Goal: Task Accomplishment & Management: Use online tool/utility

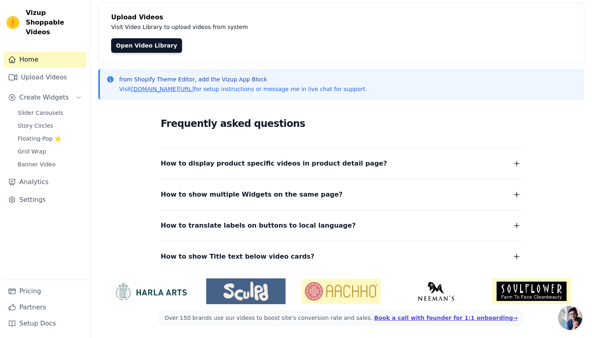
scroll to position [45, 0]
click at [51, 109] on span "Slider Carousels" at bounding box center [40, 113] width 45 height 8
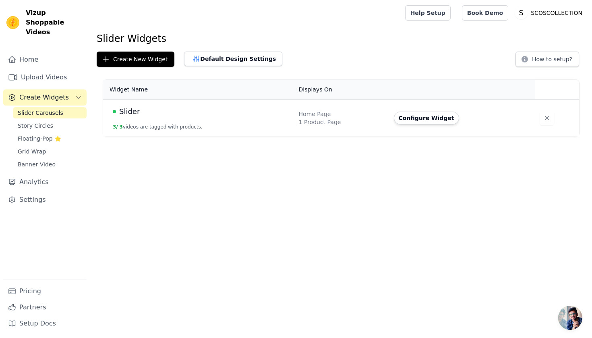
click at [349, 121] on div "1 Product Page" at bounding box center [341, 122] width 85 height 8
click at [411, 115] on button "Configure Widget" at bounding box center [426, 117] width 65 height 13
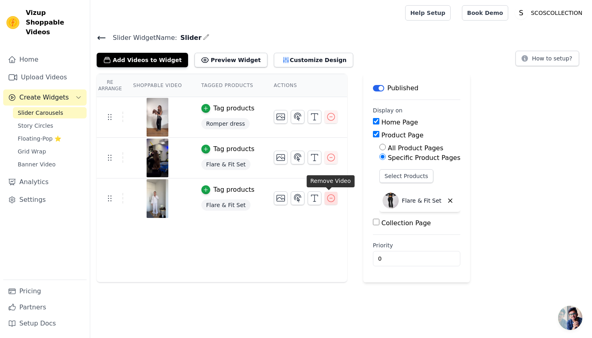
click at [328, 198] on icon "button" at bounding box center [330, 197] width 7 height 7
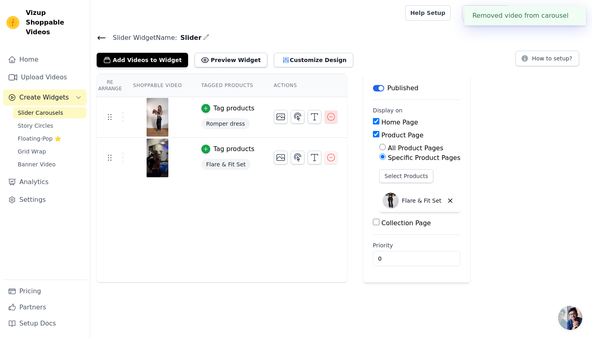
click at [331, 118] on icon "button" at bounding box center [331, 117] width 10 height 10
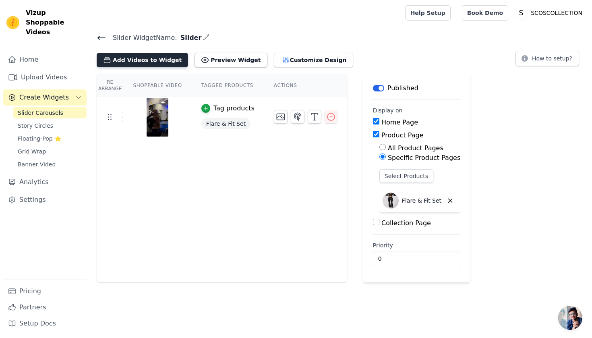
click at [161, 62] on button "Add Videos to Widget" at bounding box center [142, 60] width 91 height 14
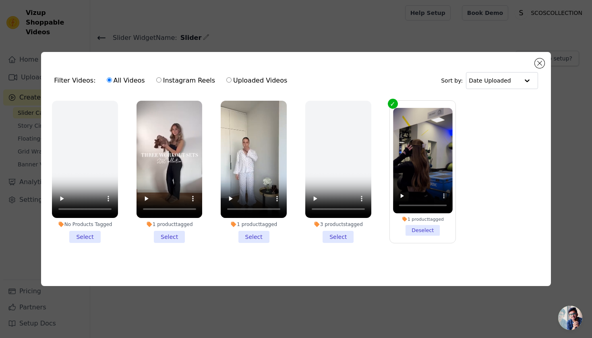
click at [246, 78] on label "Uploaded Videos" at bounding box center [257, 80] width 62 height 10
click at [231, 78] on input "Uploaded Videos" at bounding box center [228, 79] width 5 height 5
radio input "true"
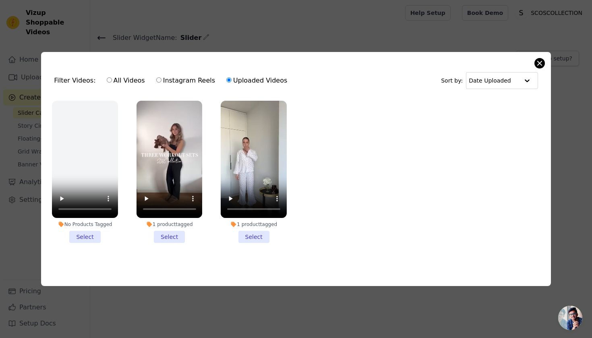
click at [538, 65] on button "Close modal" at bounding box center [539, 63] width 10 height 10
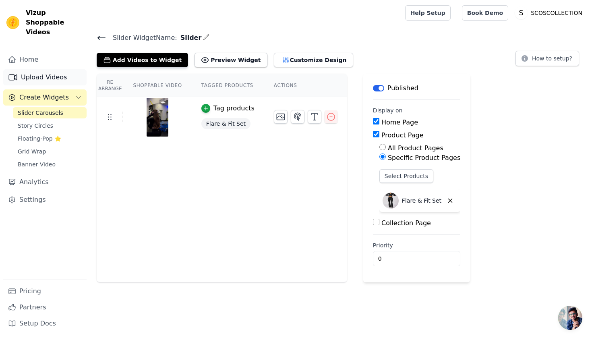
click at [44, 69] on link "Upload Videos" at bounding box center [44, 77] width 83 height 16
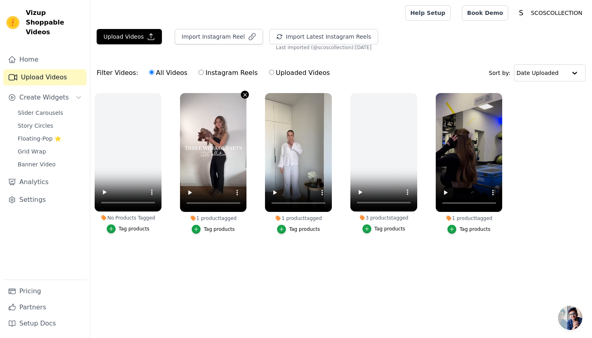
click at [244, 95] on icon "button" at bounding box center [245, 95] width 6 height 6
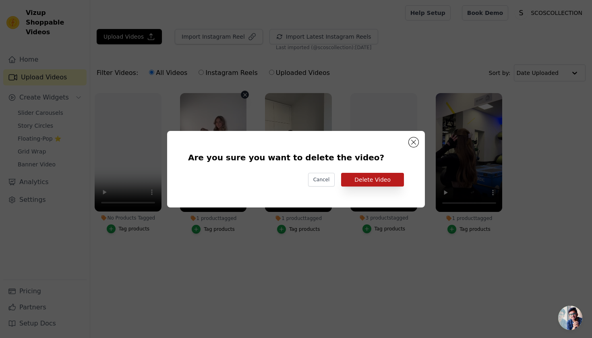
click at [359, 175] on button "Delete Video" at bounding box center [372, 180] width 63 height 14
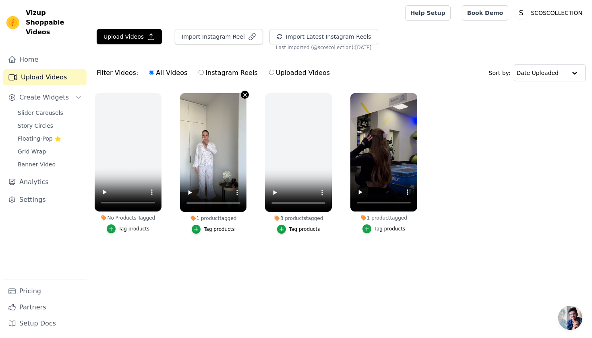
click at [245, 95] on icon "button" at bounding box center [244, 94] width 3 height 3
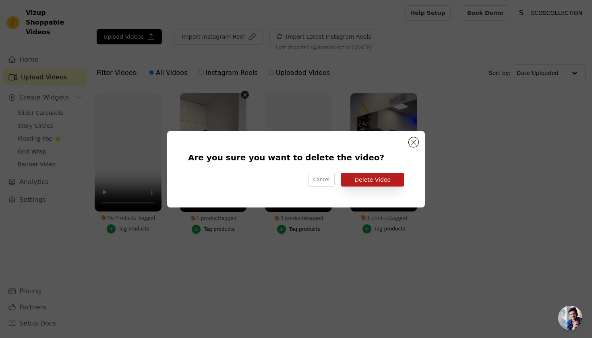
click at [355, 178] on button "Delete Video" at bounding box center [372, 180] width 63 height 14
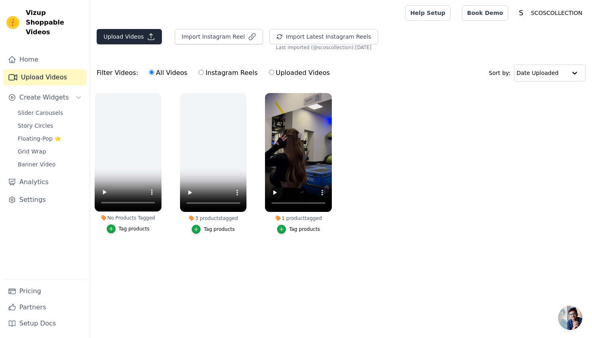
click at [139, 37] on button "Upload Videos" at bounding box center [129, 36] width 65 height 15
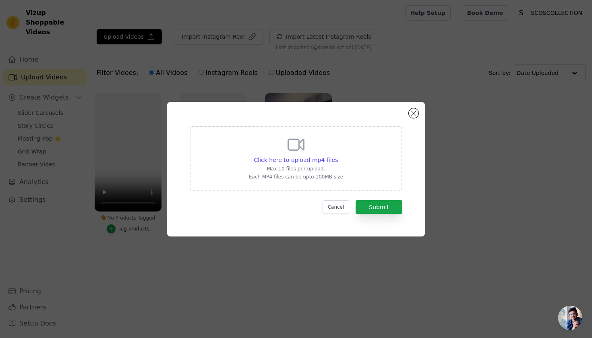
click at [256, 144] on div "Click here to upload mp4 files Max 10 files per upload. Each MP4 files can be u…" at bounding box center [296, 157] width 94 height 45
click at [337, 155] on input "Click here to upload mp4 files Max 10 files per upload. Each MP4 files can be u…" at bounding box center [337, 155] width 0 height 0
click at [415, 116] on button "Close modal" at bounding box center [413, 113] width 10 height 10
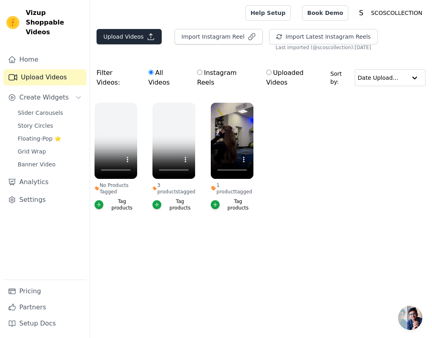
click at [153, 40] on icon "button" at bounding box center [151, 37] width 8 height 8
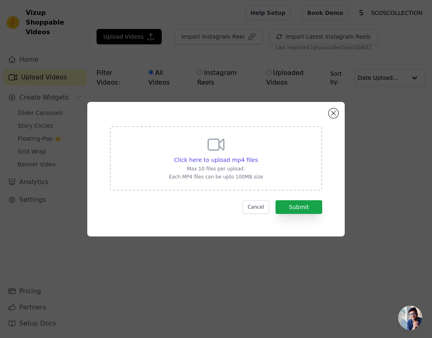
click at [219, 151] on icon at bounding box center [215, 144] width 19 height 19
click at [258, 155] on input "Click here to upload mp4 files Max 10 files per upload. Each MP4 files can be u…" at bounding box center [258, 155] width 0 height 0
type input "C:\fakepath\Sanne.mp4"
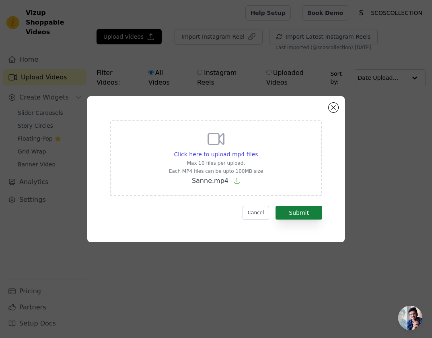
click at [313, 216] on button "Submit" at bounding box center [299, 213] width 47 height 14
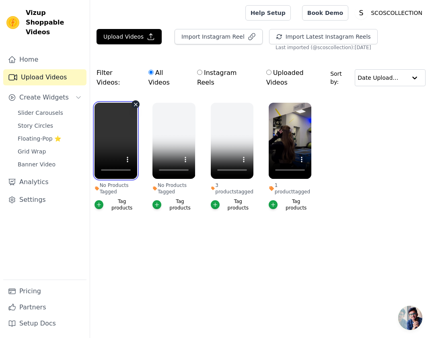
click at [121, 136] on video at bounding box center [116, 141] width 43 height 76
click at [121, 198] on div "Tag products" at bounding box center [122, 204] width 31 height 13
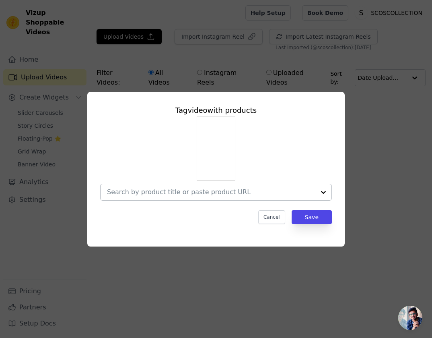
click at [162, 190] on input "No Products Tagged Tag video with products Cancel Save Tag products" at bounding box center [211, 192] width 208 height 8
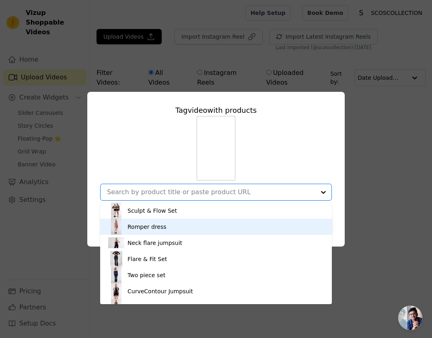
click at [170, 224] on div "Romper dress" at bounding box center [216, 227] width 216 height 16
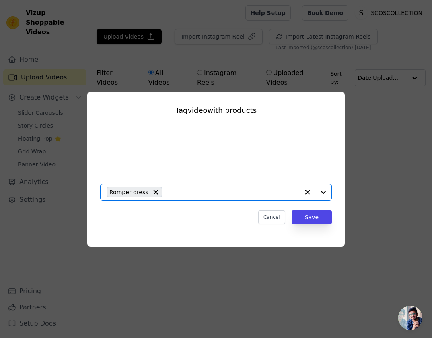
click at [243, 194] on input "No Products Tagged Tag video with products Option Romper dress, selected. Selec…" at bounding box center [232, 192] width 133 height 8
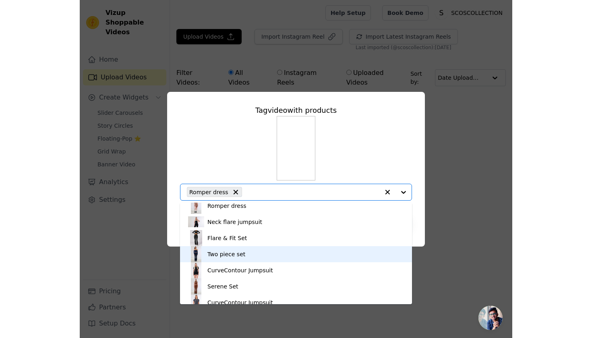
scroll to position [27, 0]
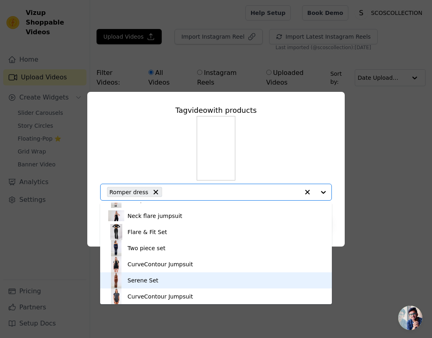
click at [181, 278] on div "Serene Set" at bounding box center [216, 280] width 216 height 16
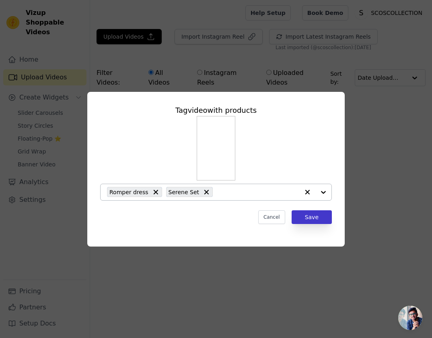
click at [322, 220] on button "Save" at bounding box center [312, 217] width 40 height 14
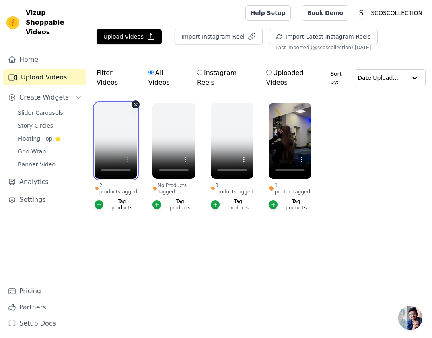
click at [109, 103] on video at bounding box center [116, 141] width 43 height 76
click at [107, 103] on video at bounding box center [116, 141] width 43 height 76
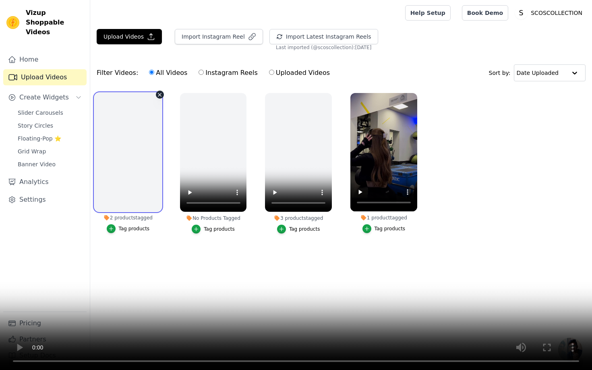
click at [297, 337] on video at bounding box center [296, 185] width 592 height 370
click at [370, 337] on video at bounding box center [296, 185] width 592 height 370
click at [366, 337] on video at bounding box center [296, 185] width 592 height 370
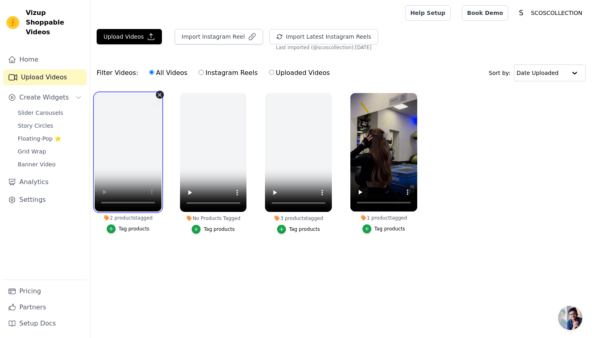
click at [107, 102] on video at bounding box center [128, 152] width 67 height 118
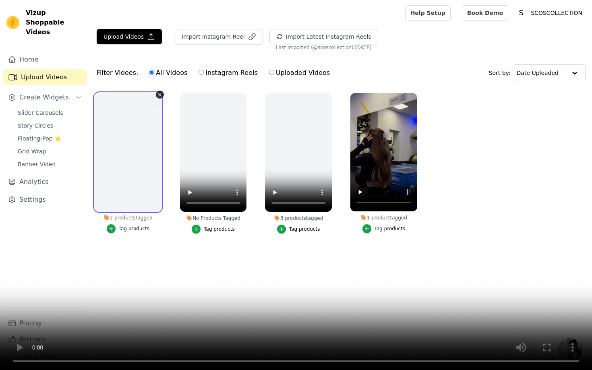
click at [295, 336] on video at bounding box center [296, 185] width 592 height 370
click at [231, 337] on video at bounding box center [296, 185] width 592 height 370
click at [369, 337] on video at bounding box center [296, 185] width 592 height 370
click at [366, 337] on video at bounding box center [296, 185] width 592 height 370
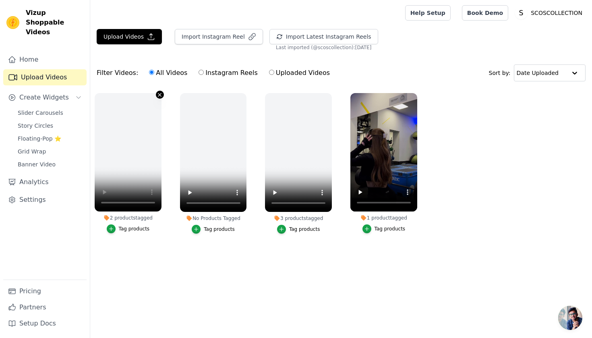
click at [161, 95] on icon "button" at bounding box center [160, 95] width 6 height 6
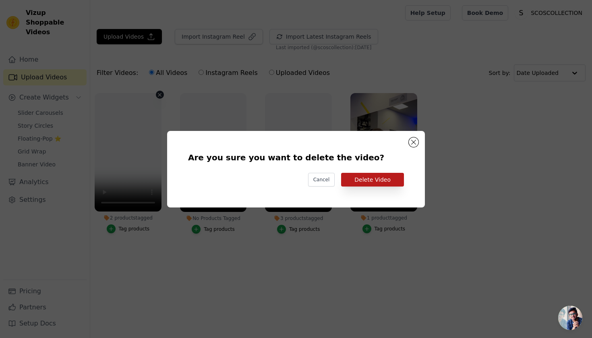
click at [361, 179] on button "Delete Video" at bounding box center [372, 180] width 63 height 14
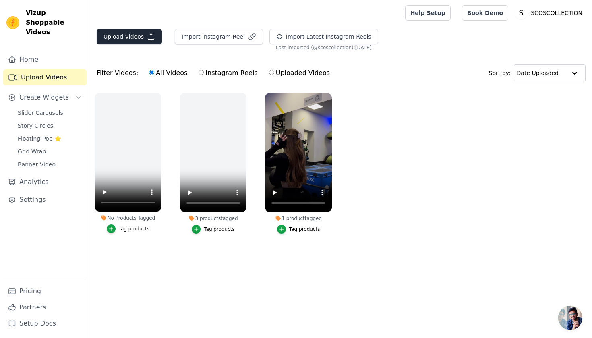
click at [130, 34] on button "Upload Videos" at bounding box center [129, 36] width 65 height 15
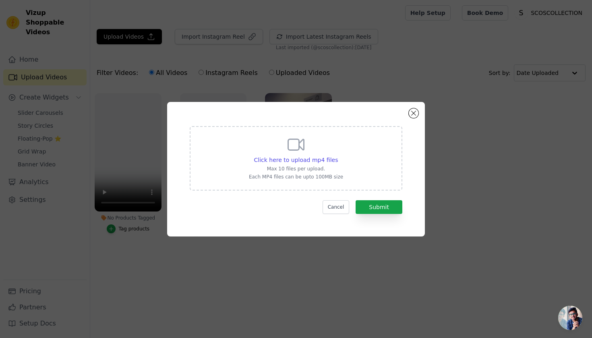
click at [280, 154] on div "Click here to upload mp4 files Max 10 files per upload. Each MP4 files can be u…" at bounding box center [296, 157] width 94 height 45
click at [337, 155] on input "Click here to upload mp4 files Max 10 files per upload. Each MP4 files can be u…" at bounding box center [337, 155] width 0 height 0
type input "C:\fakepath\Sanne.mp4"
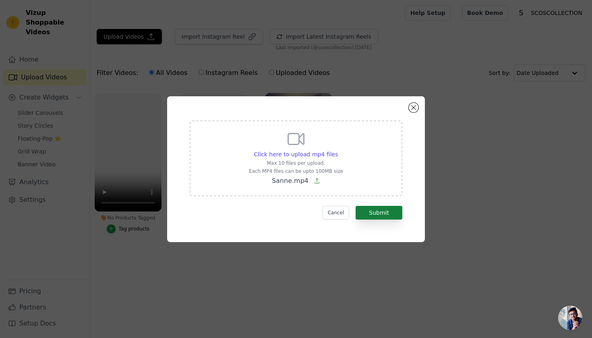
click at [362, 211] on button "Submit" at bounding box center [378, 213] width 47 height 14
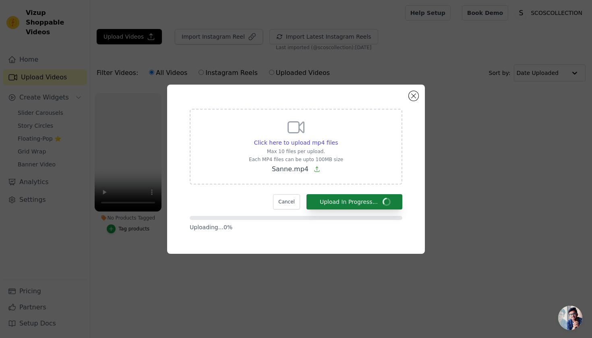
click at [362, 211] on form "Click here to upload mp4 files Max 10 files per upload. Each MP4 files can be u…" at bounding box center [296, 170] width 212 height 122
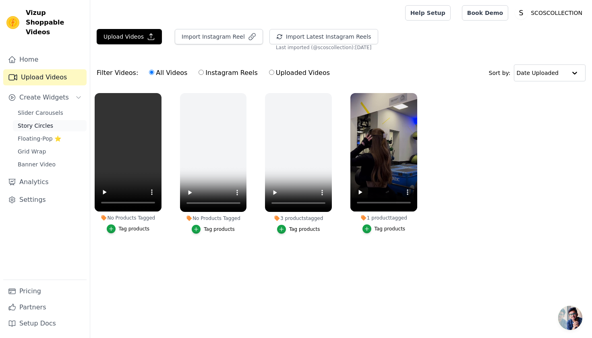
click at [46, 122] on span "Story Circles" at bounding box center [35, 126] width 35 height 8
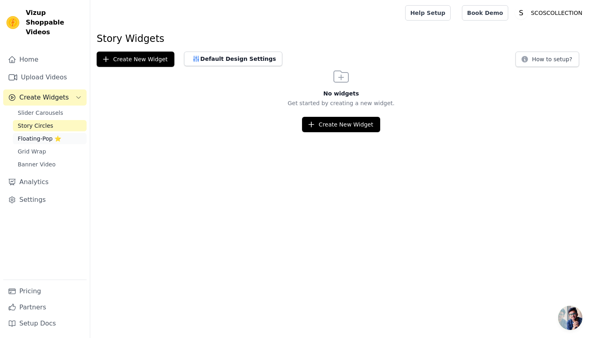
click at [40, 134] on span "Floating-Pop ⭐" at bounding box center [39, 138] width 43 height 8
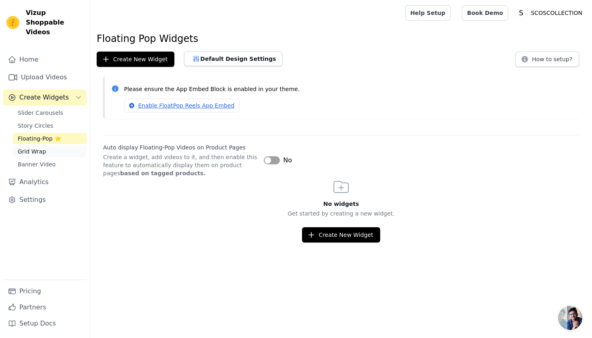
click at [39, 147] on span "Grid Wrap" at bounding box center [32, 151] width 28 height 8
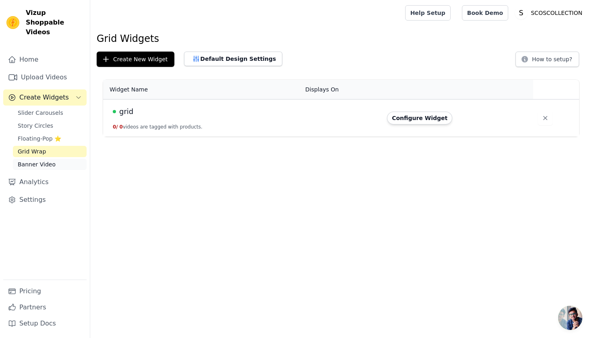
click at [39, 160] on span "Banner Video" at bounding box center [37, 164] width 38 height 8
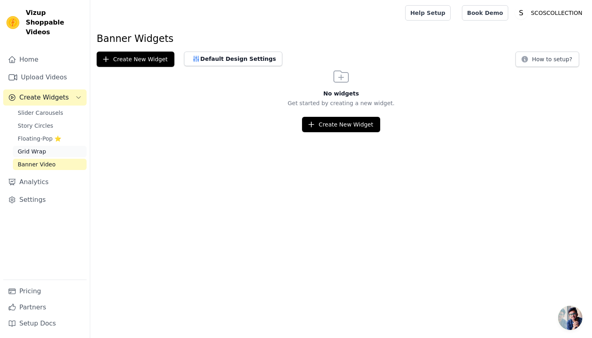
click at [45, 146] on link "Grid Wrap" at bounding box center [50, 151] width 74 height 11
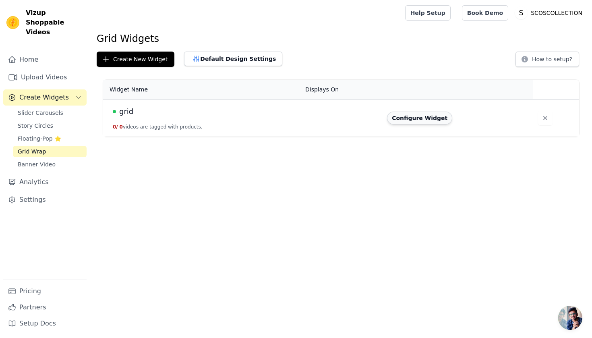
click at [408, 120] on button "Configure Widget" at bounding box center [419, 117] width 65 height 13
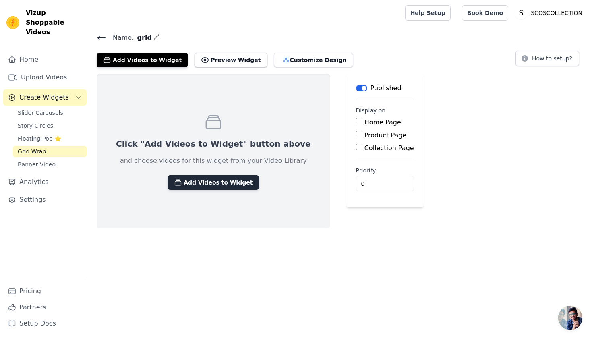
click at [214, 177] on button "Add Videos to Widget" at bounding box center [212, 182] width 91 height 14
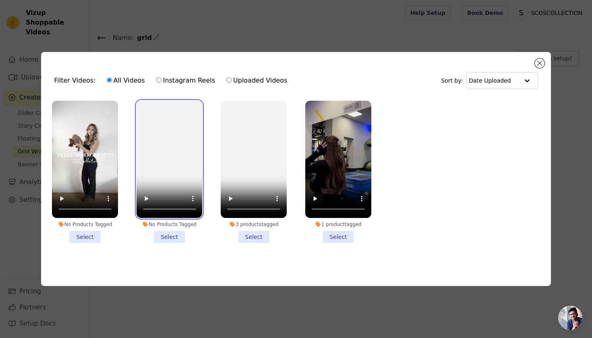
click at [184, 148] on video at bounding box center [169, 159] width 66 height 117
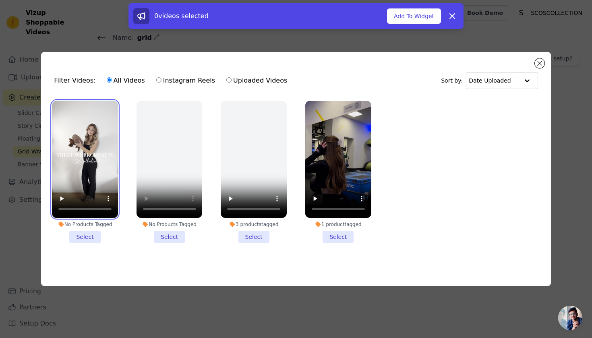
click at [100, 129] on video at bounding box center [85, 159] width 66 height 117
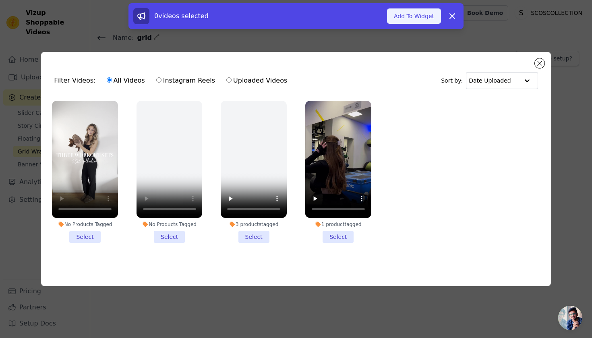
click at [428, 19] on button "Add To Widget" at bounding box center [414, 15] width 54 height 15
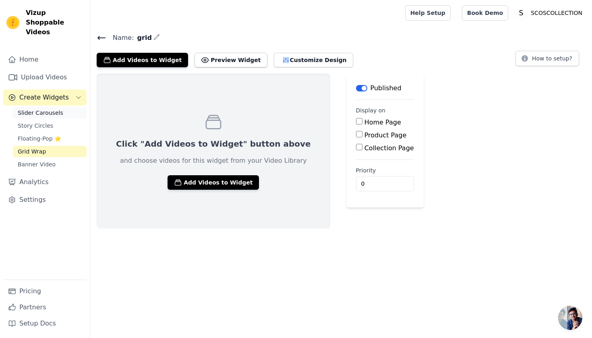
click at [67, 107] on link "Slider Carousels" at bounding box center [50, 112] width 74 height 11
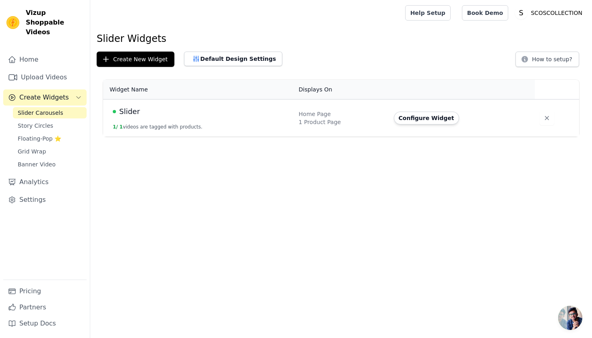
click at [133, 115] on span "Slider" at bounding box center [129, 111] width 21 height 11
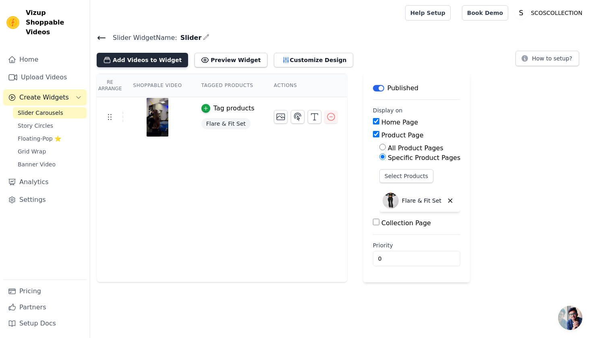
click at [144, 62] on button "Add Videos to Widget" at bounding box center [142, 60] width 91 height 14
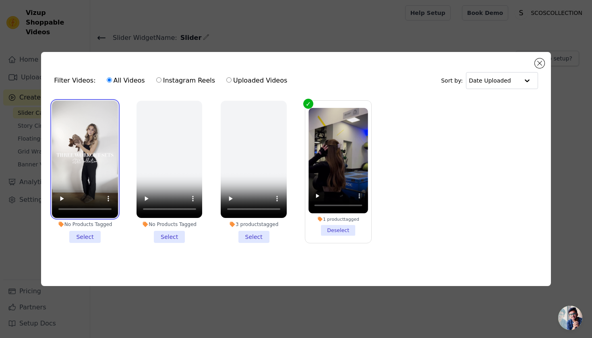
click at [99, 161] on video at bounding box center [85, 159] width 66 height 117
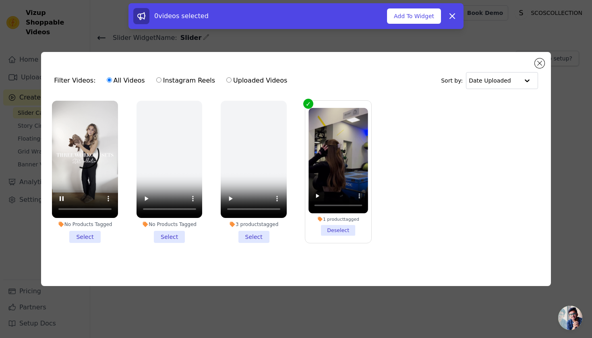
click at [91, 236] on li "No Products Tagged Select" at bounding box center [85, 172] width 66 height 142
click at [0, 0] on input "No Products Tagged Select" at bounding box center [0, 0] width 0 height 0
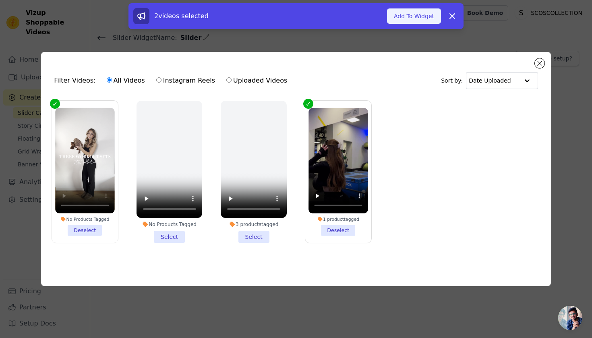
click at [427, 12] on button "Add To Widget" at bounding box center [414, 15] width 54 height 15
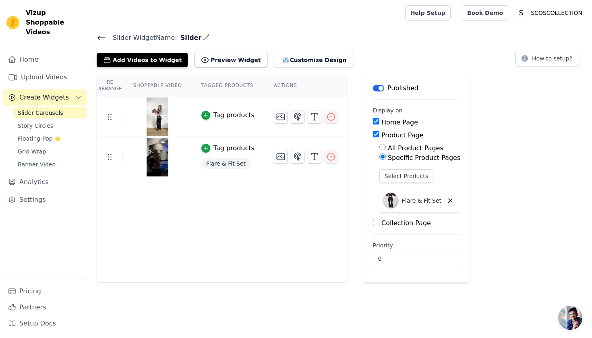
click at [296, 115] on icon "button" at bounding box center [298, 117] width 10 height 10
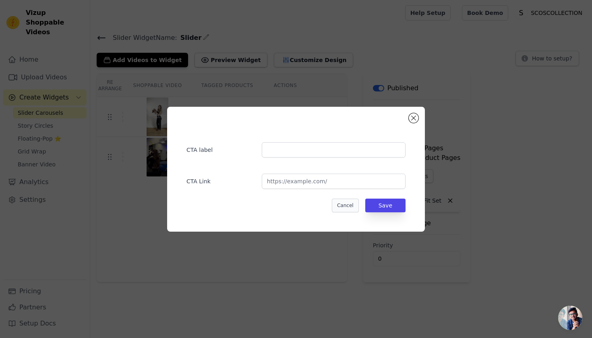
click at [335, 203] on button "Cancel" at bounding box center [345, 205] width 27 height 14
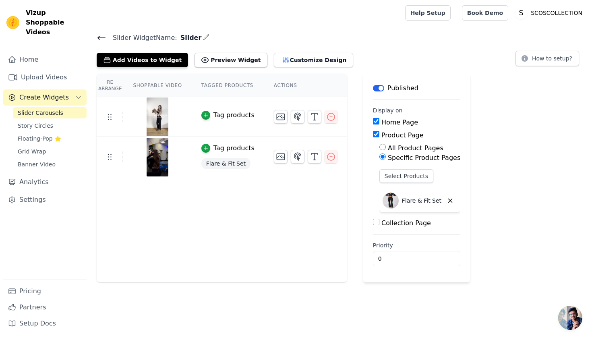
click at [212, 116] on button "Tag products" at bounding box center [227, 115] width 53 height 10
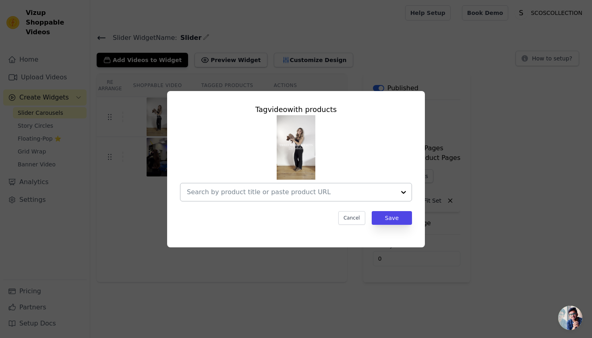
click at [255, 189] on input "text" at bounding box center [291, 192] width 208 height 10
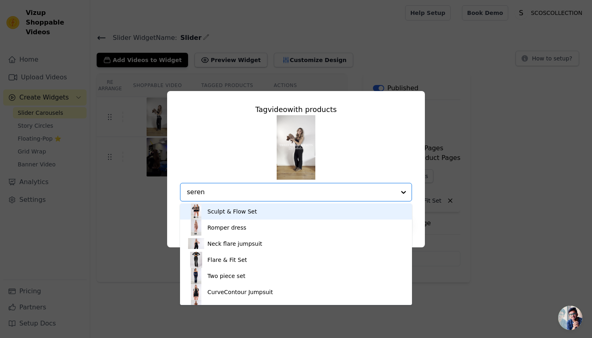
type input "serene"
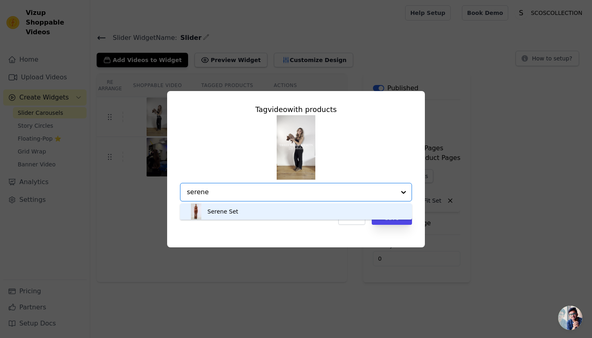
click at [235, 215] on div "Serene Set" at bounding box center [222, 211] width 31 height 8
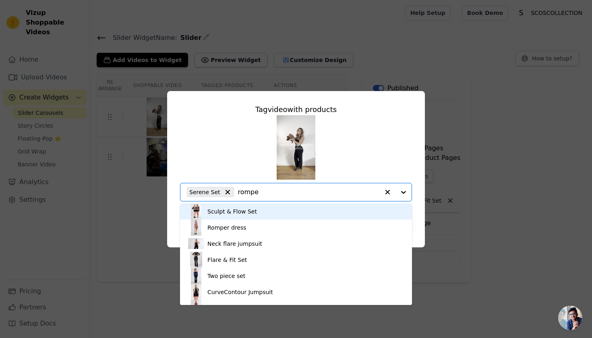
type input "romper"
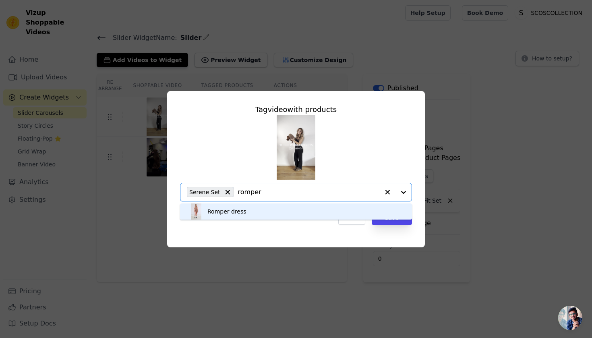
click at [245, 219] on div "Romper dress" at bounding box center [296, 211] width 216 height 16
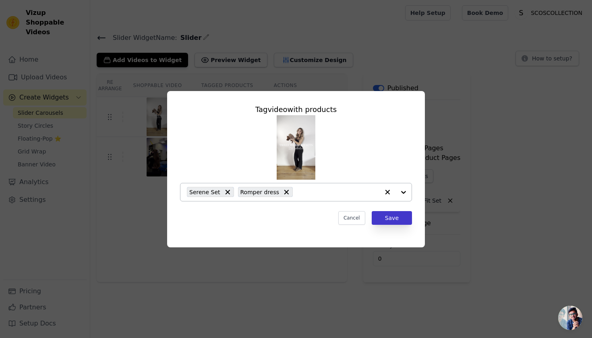
click at [384, 219] on button "Save" at bounding box center [391, 218] width 40 height 14
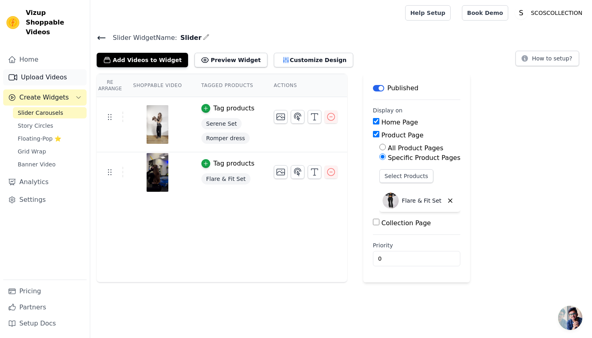
click at [60, 69] on link "Upload Videos" at bounding box center [44, 77] width 83 height 16
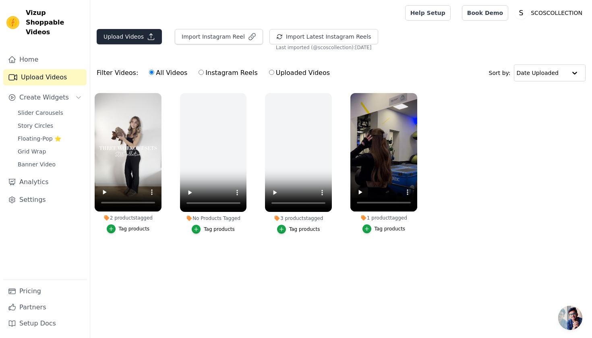
click at [154, 38] on button "Upload Videos" at bounding box center [129, 36] width 65 height 15
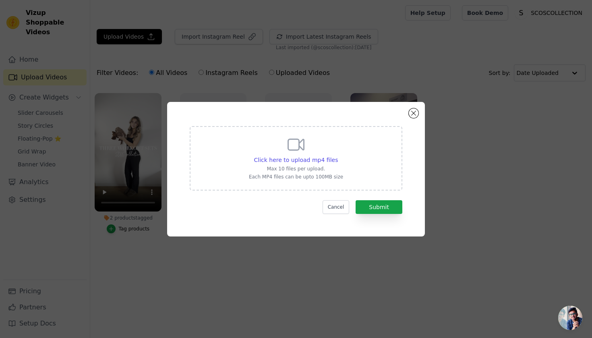
click at [253, 149] on div "Click here to upload mp4 files Max 10 files per upload. Each MP4 files can be u…" at bounding box center [296, 157] width 94 height 45
click at [337, 155] on input "Click here to upload mp4 files Max 10 files per upload. Each MP4 files can be u…" at bounding box center [337, 155] width 0 height 0
type input "C:\fakepath\Darina-greyjumpsuit.mp4"
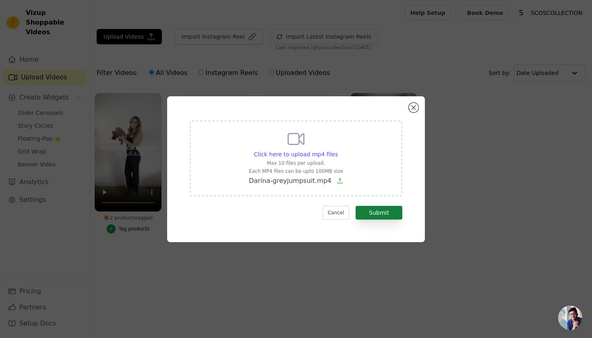
click at [395, 215] on button "Submit" at bounding box center [378, 213] width 47 height 14
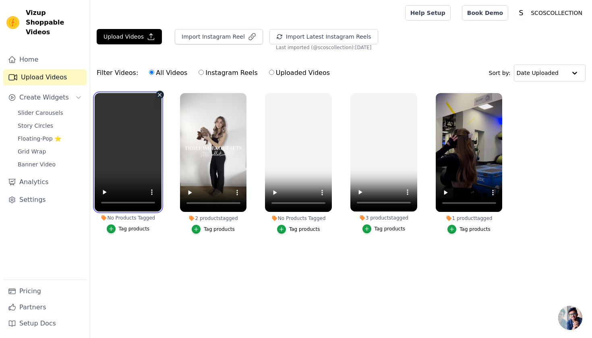
click at [129, 154] on video at bounding box center [128, 152] width 67 height 118
click at [139, 229] on div "Tag products" at bounding box center [134, 228] width 31 height 6
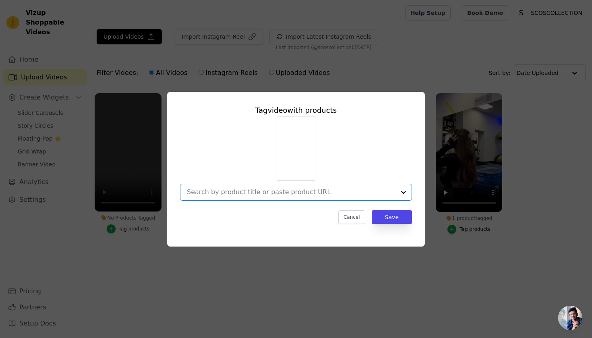
click at [221, 190] on input "No Products Tagged Tag video with products Option undefined, selected. Select i…" at bounding box center [291, 192] width 208 height 8
type input "g"
type input "curve"
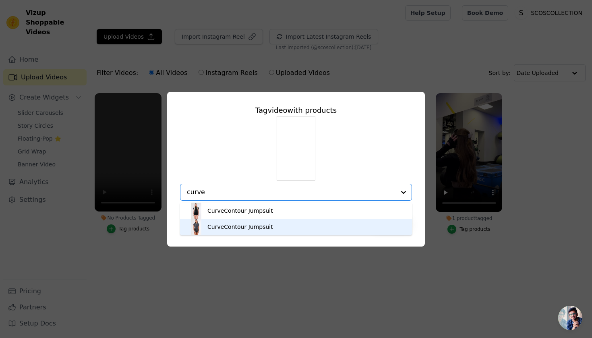
click at [244, 227] on div "CurveContour Jumpsuit" at bounding box center [240, 227] width 66 height 8
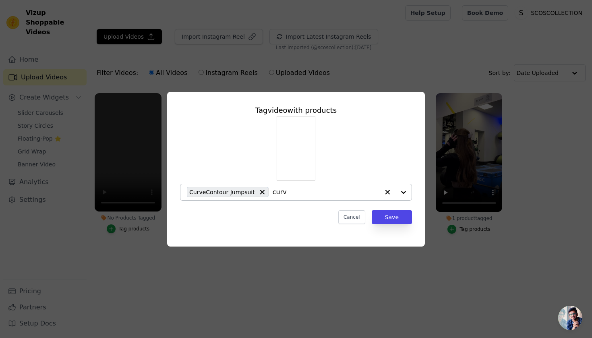
type input "curve"
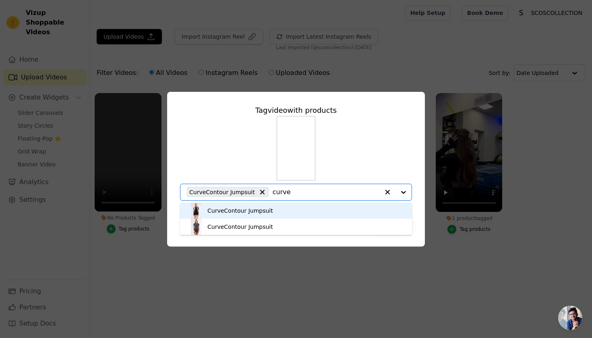
click at [248, 210] on div "CurveContour Jumpsuit" at bounding box center [240, 210] width 66 height 8
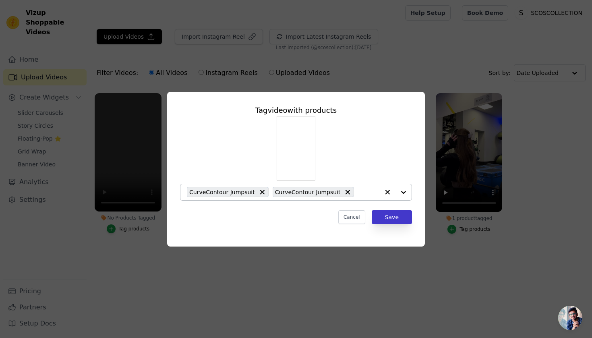
click at [398, 220] on button "Save" at bounding box center [391, 217] width 40 height 14
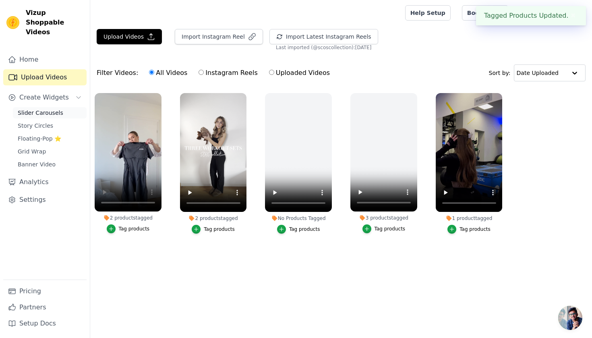
click at [57, 109] on span "Slider Carousels" at bounding box center [40, 113] width 45 height 8
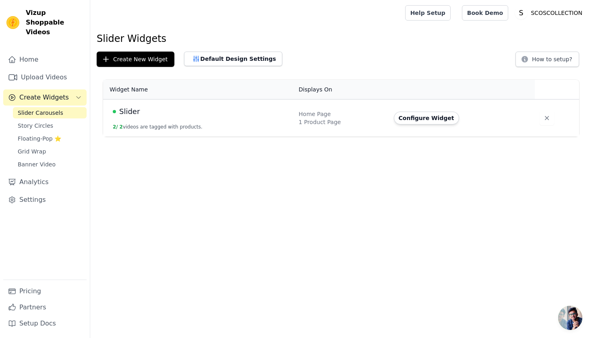
click at [186, 116] on div "Slider" at bounding box center [201, 111] width 176 height 11
click at [412, 120] on button "Configure Widget" at bounding box center [426, 117] width 65 height 13
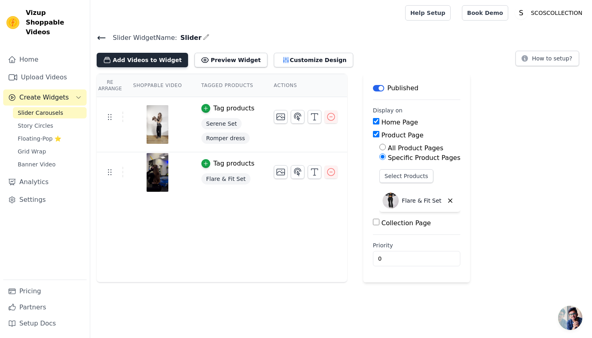
click at [151, 61] on button "Add Videos to Widget" at bounding box center [142, 60] width 91 height 14
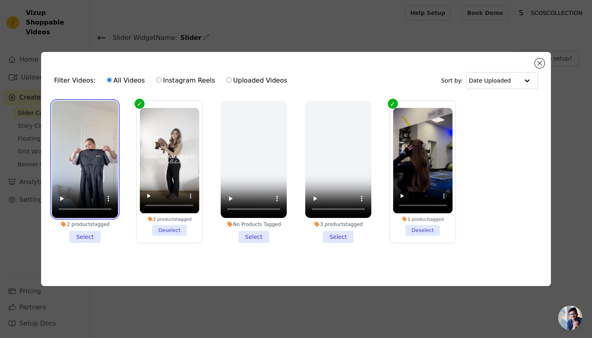
click at [88, 126] on video at bounding box center [85, 159] width 66 height 117
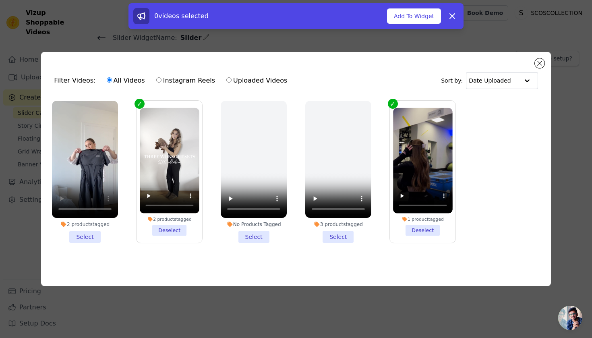
click at [90, 233] on li "2 products tagged Select" at bounding box center [85, 172] width 66 height 142
click at [0, 0] on input "2 products tagged Select" at bounding box center [0, 0] width 0 height 0
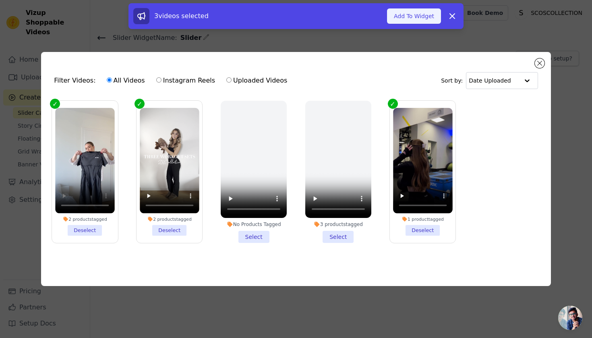
click at [420, 20] on button "Add To Widget" at bounding box center [414, 15] width 54 height 15
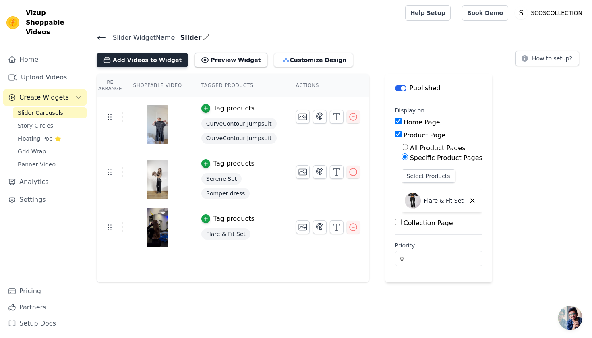
click at [154, 62] on button "Add Videos to Widget" at bounding box center [142, 60] width 91 height 14
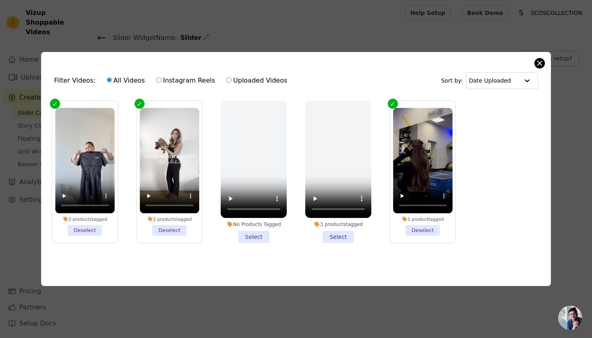
click at [536, 65] on button "Close modal" at bounding box center [539, 63] width 10 height 10
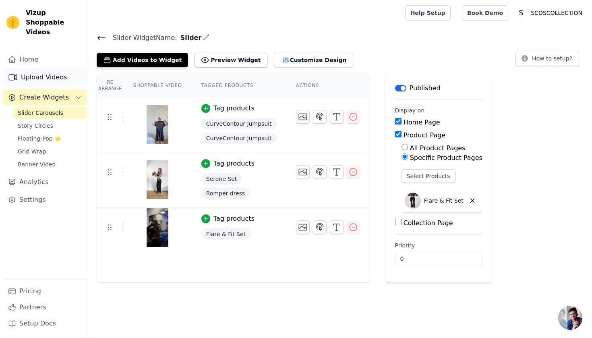
click at [74, 69] on link "Upload Videos" at bounding box center [44, 77] width 83 height 16
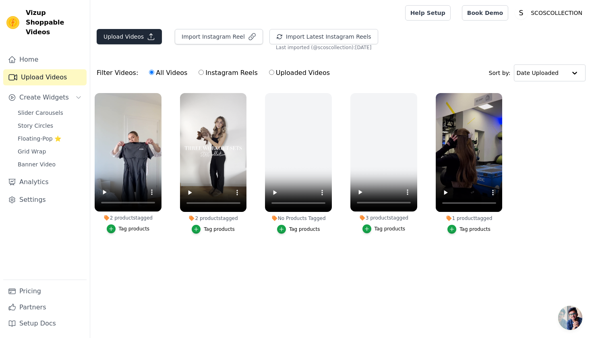
click at [129, 41] on button "Upload Videos" at bounding box center [129, 36] width 65 height 15
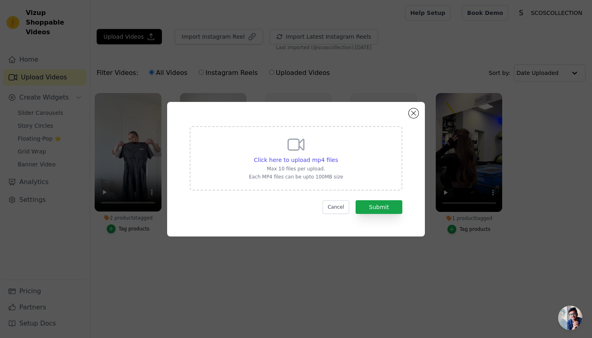
click at [274, 148] on div "Click here to upload mp4 files Max 10 files per upload. Each MP4 files can be u…" at bounding box center [296, 157] width 94 height 45
click at [337, 155] on input "Click here to upload mp4 files Max 10 files per upload. Each MP4 files can be u…" at bounding box center [337, 155] width 0 height 0
type input "C:\fakepath\Darina.MP4"
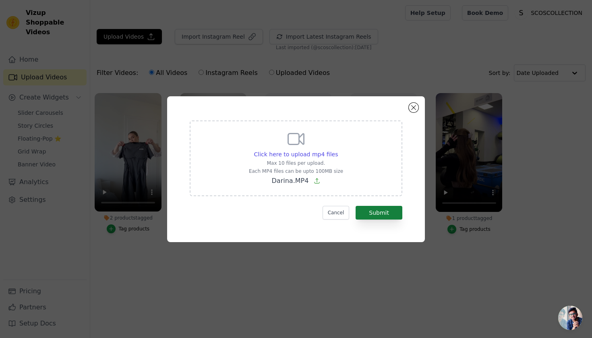
click at [380, 213] on button "Submit" at bounding box center [378, 213] width 47 height 14
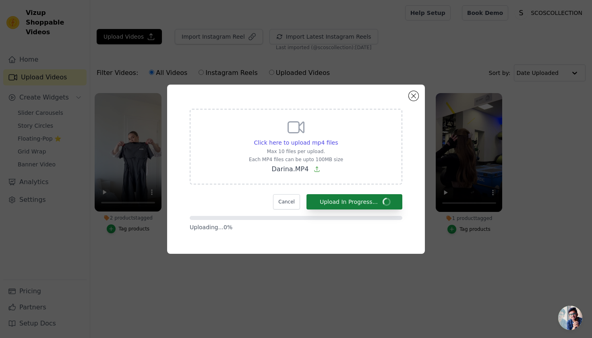
click at [380, 213] on form "Click here to upload mp4 files Max 10 files per upload. Each MP4 files can be u…" at bounding box center [296, 170] width 212 height 122
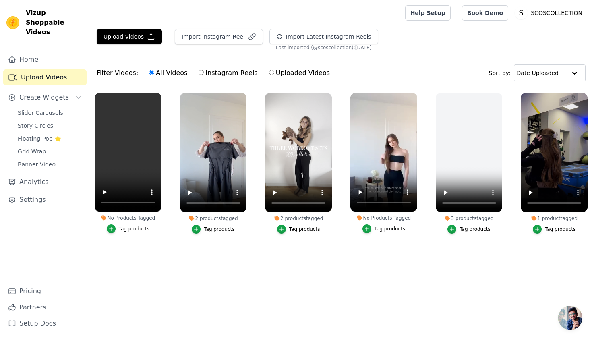
click at [137, 227] on div "Tag products" at bounding box center [134, 228] width 31 height 6
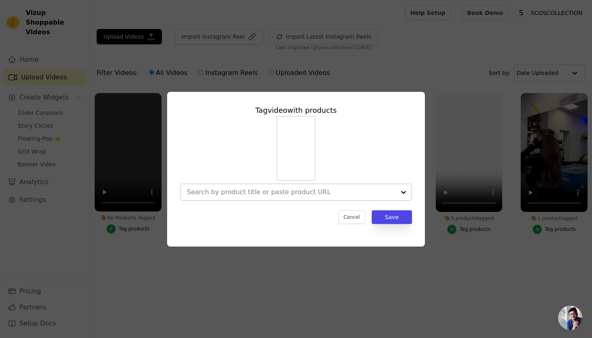
click at [321, 192] on input "No Products Tagged Tag video with products Cancel Save Tag products" at bounding box center [291, 192] width 208 height 8
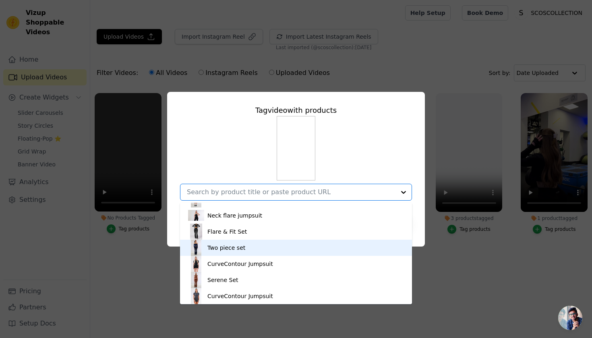
scroll to position [27, 0]
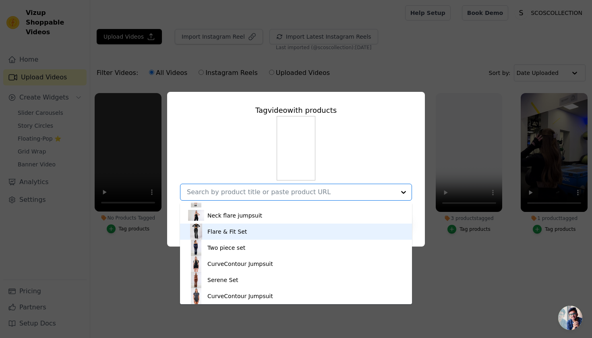
click at [271, 235] on div "Flare & Fit Set" at bounding box center [296, 231] width 216 height 16
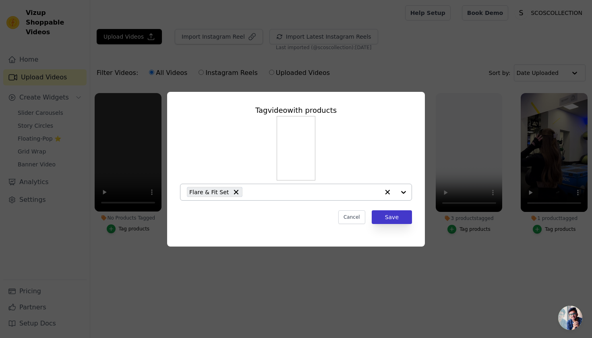
click at [386, 220] on button "Save" at bounding box center [391, 217] width 40 height 14
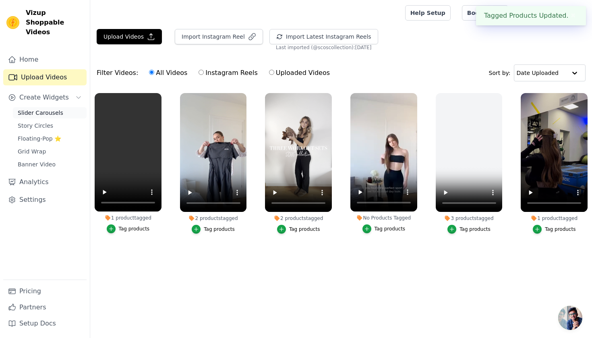
click at [64, 107] on link "Slider Carousels" at bounding box center [50, 112] width 74 height 11
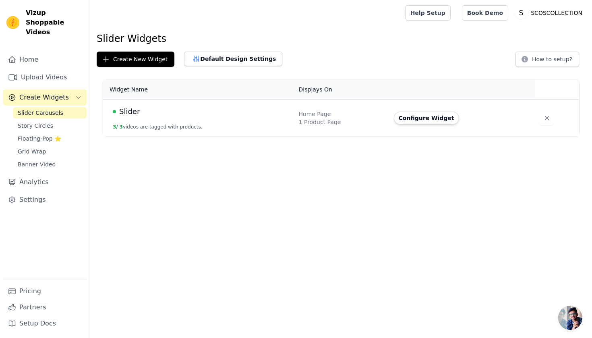
click at [168, 109] on div "Slider" at bounding box center [201, 111] width 176 height 11
click at [413, 122] on button "Configure Widget" at bounding box center [426, 117] width 65 height 13
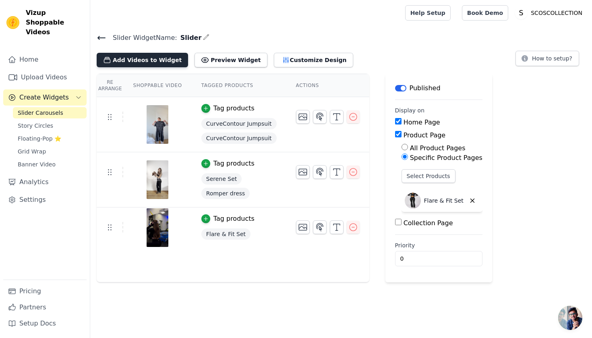
click at [169, 60] on button "Add Videos to Widget" at bounding box center [142, 60] width 91 height 14
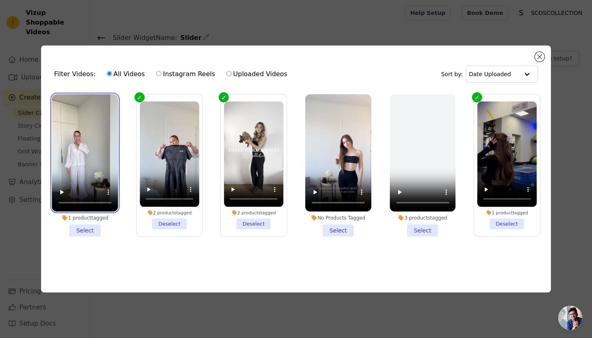
click at [99, 175] on video at bounding box center [85, 152] width 66 height 117
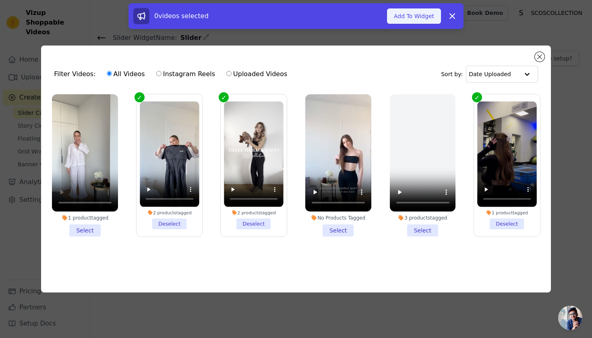
click at [394, 15] on button "Add To Widget" at bounding box center [414, 15] width 54 height 15
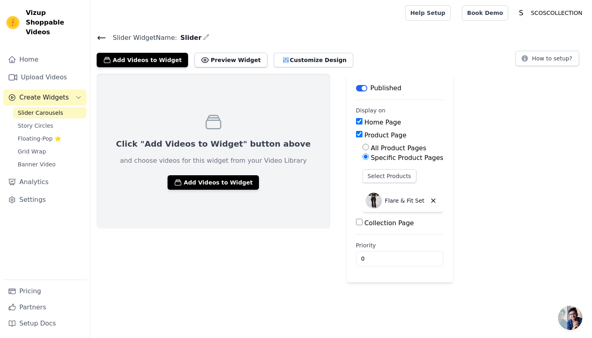
click at [101, 37] on icon at bounding box center [101, 37] width 7 height 3
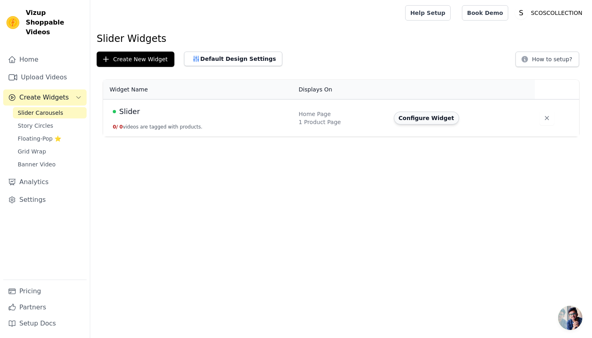
click at [413, 119] on button "Configure Widget" at bounding box center [426, 117] width 65 height 13
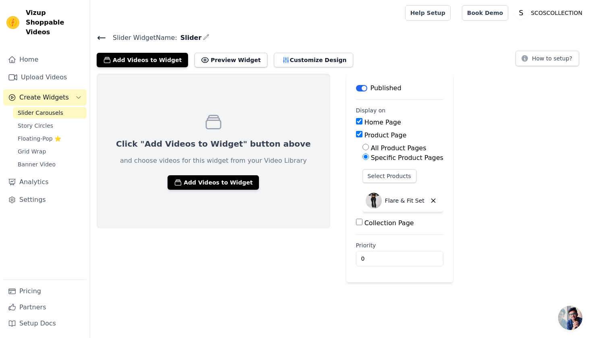
click at [362, 149] on input "All Product Pages" at bounding box center [365, 147] width 6 height 6
radio input "true"
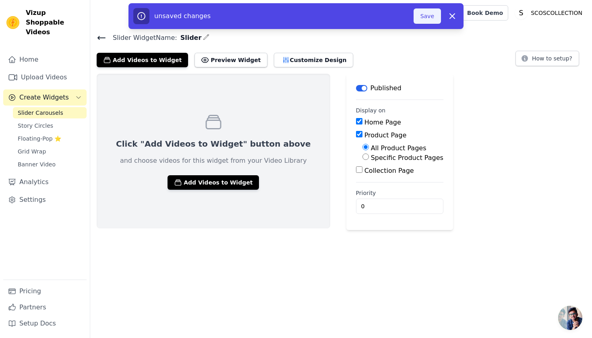
click at [429, 19] on button "Save" at bounding box center [426, 15] width 27 height 15
click at [430, 21] on button "Save" at bounding box center [426, 15] width 27 height 15
click at [101, 40] on icon at bounding box center [102, 38] width 10 height 10
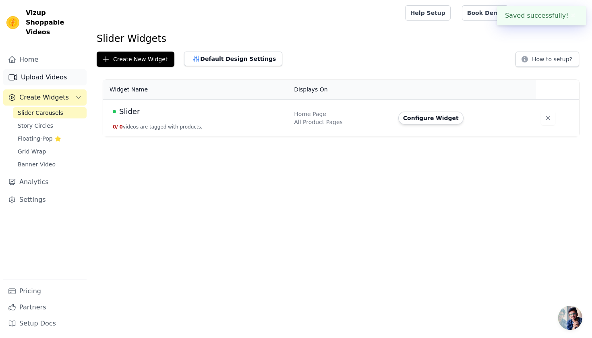
click at [61, 72] on link "Upload Videos" at bounding box center [44, 77] width 83 height 16
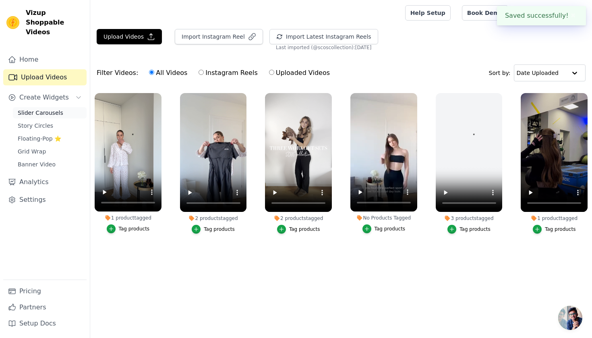
click at [62, 107] on link "Slider Carousels" at bounding box center [50, 112] width 74 height 11
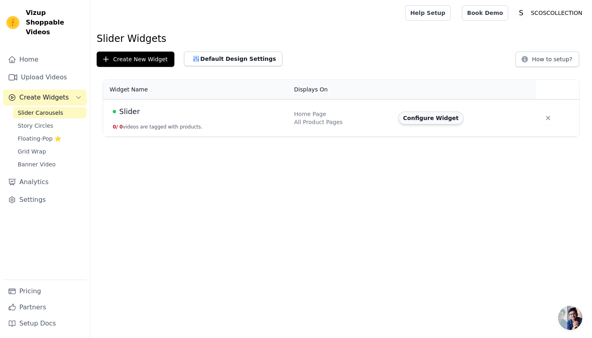
click at [403, 119] on button "Configure Widget" at bounding box center [430, 117] width 65 height 13
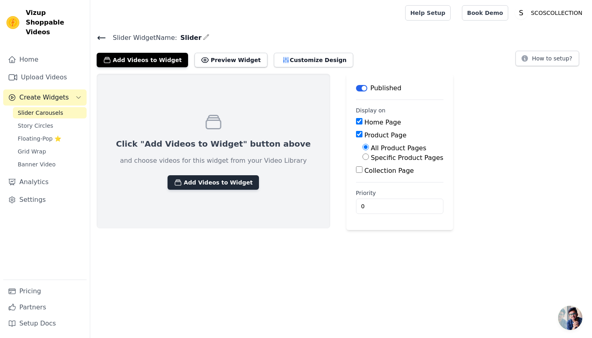
click at [209, 180] on button "Add Videos to Widget" at bounding box center [212, 182] width 91 height 14
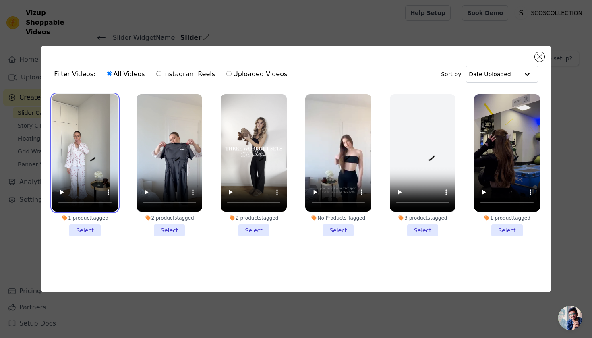
click at [66, 109] on video at bounding box center [85, 152] width 66 height 117
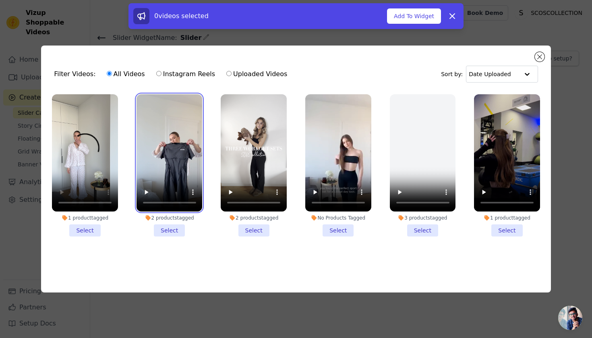
click at [143, 117] on video at bounding box center [169, 152] width 66 height 117
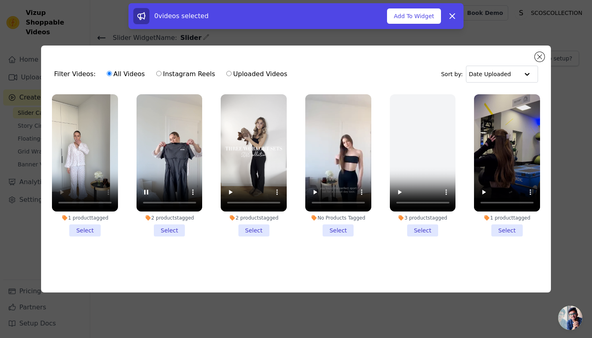
click at [94, 228] on li "1 product tagged Select" at bounding box center [85, 165] width 66 height 142
click at [0, 0] on input "1 product tagged Select" at bounding box center [0, 0] width 0 height 0
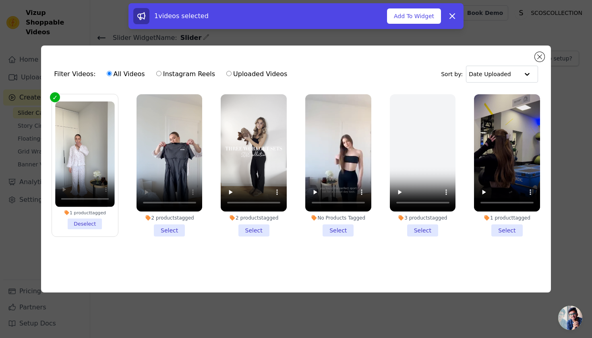
click at [162, 231] on li "2 products tagged Select" at bounding box center [169, 165] width 66 height 142
click at [0, 0] on input "2 products tagged Select" at bounding box center [0, 0] width 0 height 0
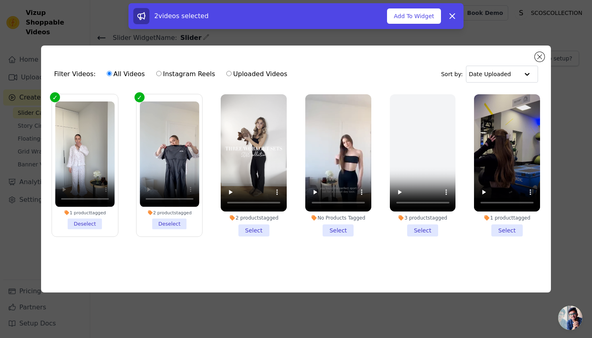
click at [255, 231] on li "2 products tagged Select" at bounding box center [254, 165] width 66 height 142
click at [0, 0] on input "2 products tagged Select" at bounding box center [0, 0] width 0 height 0
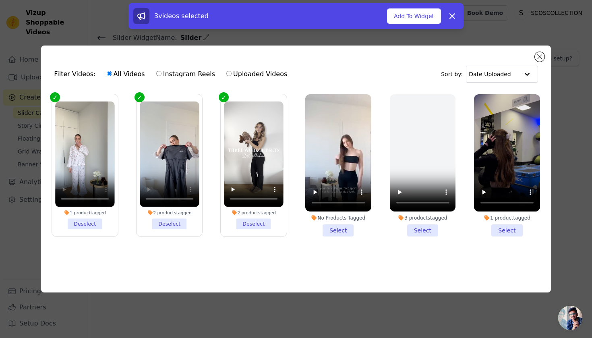
click at [505, 232] on li "1 product tagged Select" at bounding box center [507, 165] width 66 height 142
click at [0, 0] on input "1 product tagged Select" at bounding box center [0, 0] width 0 height 0
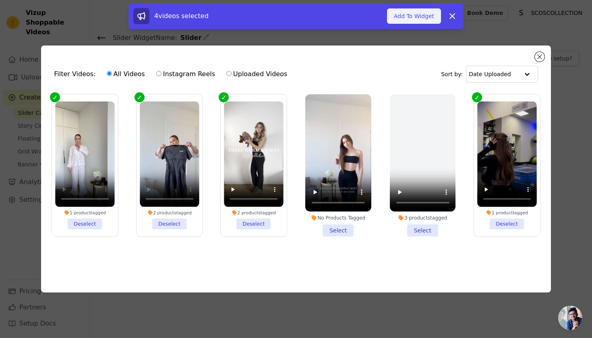
click at [433, 17] on button "Add To Widget" at bounding box center [414, 15] width 54 height 15
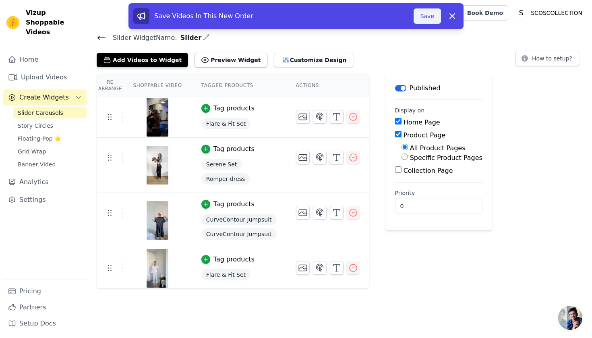
click at [429, 22] on button "Save" at bounding box center [426, 15] width 27 height 15
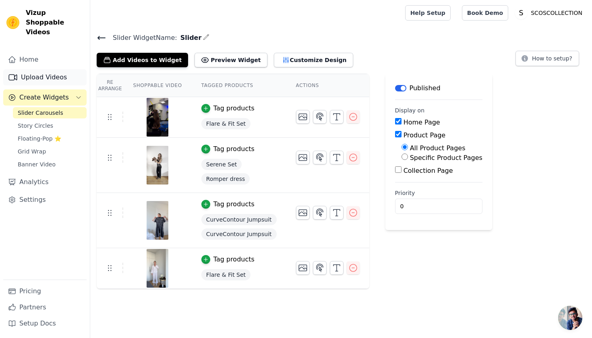
click at [60, 69] on link "Upload Videos" at bounding box center [44, 77] width 83 height 16
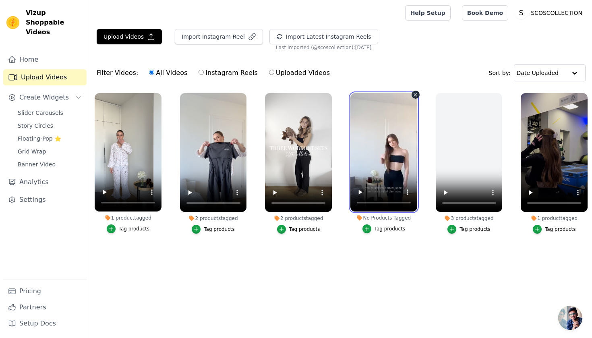
click at [387, 158] on video at bounding box center [383, 152] width 67 height 118
click at [361, 103] on video at bounding box center [383, 152] width 67 height 118
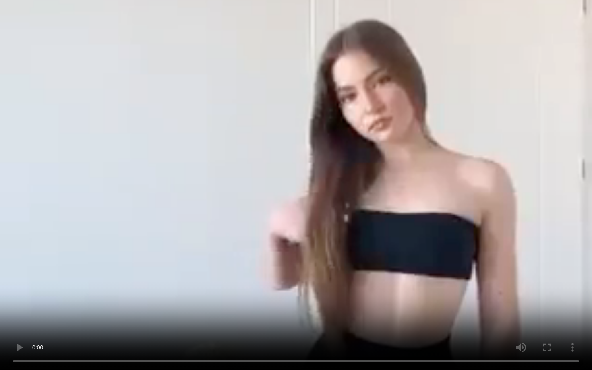
click at [364, 337] on video at bounding box center [296, 185] width 592 height 370
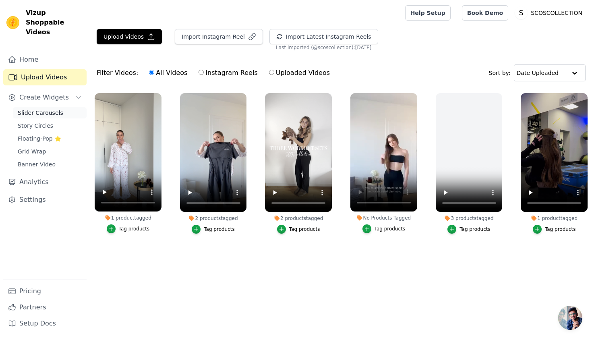
click at [53, 109] on span "Slider Carousels" at bounding box center [40, 113] width 45 height 8
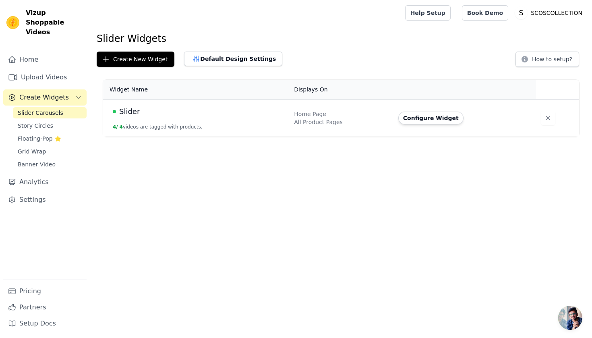
click at [216, 109] on div "Slider" at bounding box center [198, 111] width 171 height 11
click at [445, 116] on button "Configure Widget" at bounding box center [430, 117] width 65 height 13
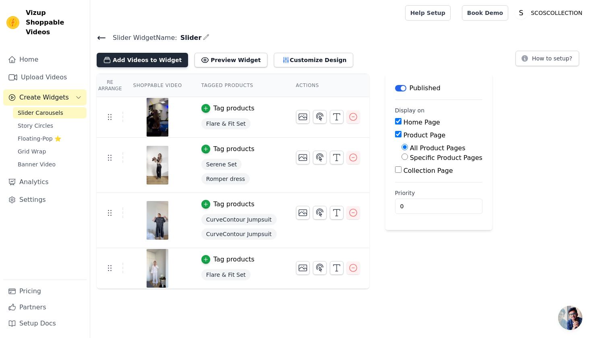
click at [168, 62] on button "Add Videos to Widget" at bounding box center [142, 60] width 91 height 14
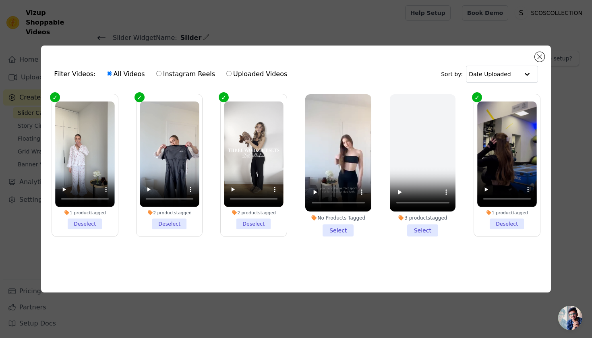
click at [338, 231] on li "No Products Tagged Select" at bounding box center [338, 165] width 66 height 142
click at [0, 0] on input "No Products Tagged Select" at bounding box center [0, 0] width 0 height 0
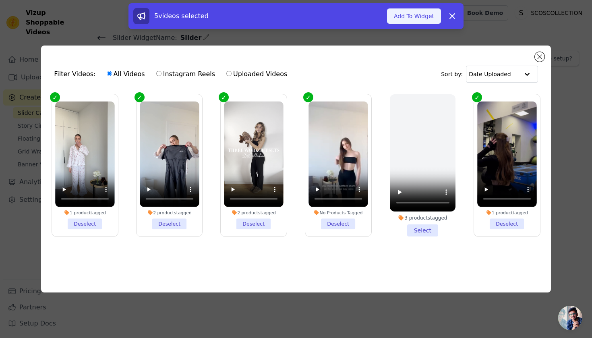
click at [433, 21] on button "Add To Widget" at bounding box center [414, 15] width 54 height 15
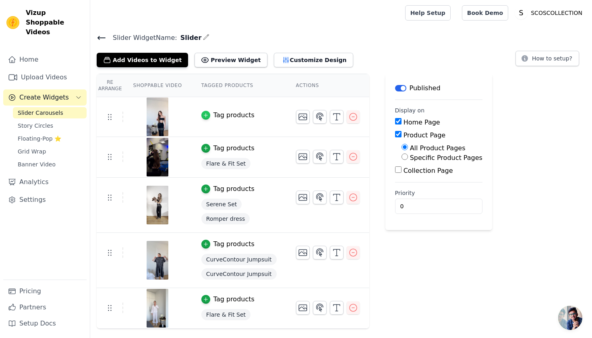
click at [205, 113] on icon "button" at bounding box center [206, 115] width 4 height 4
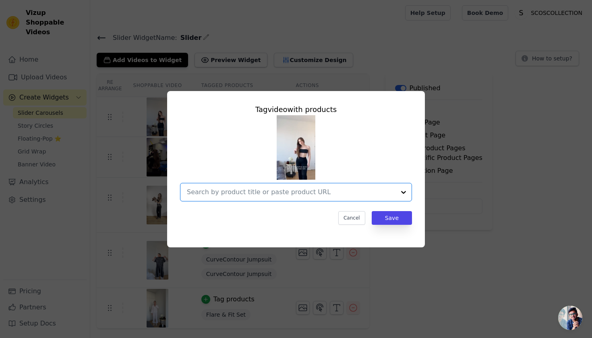
click at [272, 196] on input "text" at bounding box center [291, 192] width 208 height 10
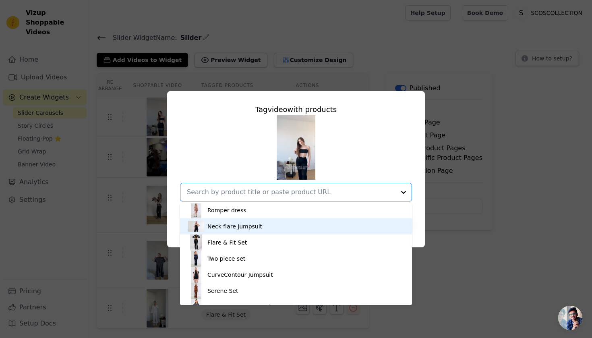
scroll to position [22, 0]
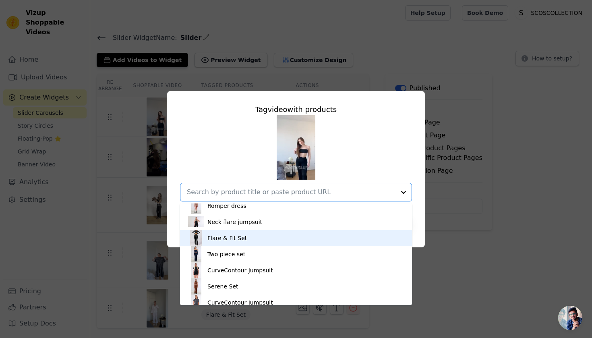
click at [264, 246] on div "Flare & Fit Set" at bounding box center [296, 238] width 216 height 16
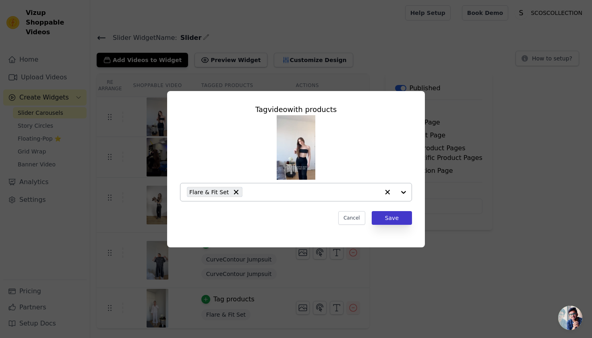
click at [406, 219] on button "Save" at bounding box center [391, 218] width 40 height 14
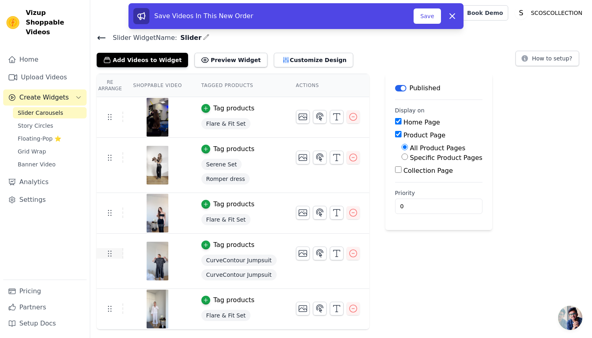
drag, startPoint x: 112, startPoint y: 255, endPoint x: 111, endPoint y: 251, distance: 4.0
click at [413, 208] on input "0" at bounding box center [438, 205] width 87 height 15
type input "1"
click at [456, 203] on input "1" at bounding box center [438, 205] width 87 height 15
click at [424, 14] on button "Save" at bounding box center [426, 15] width 27 height 15
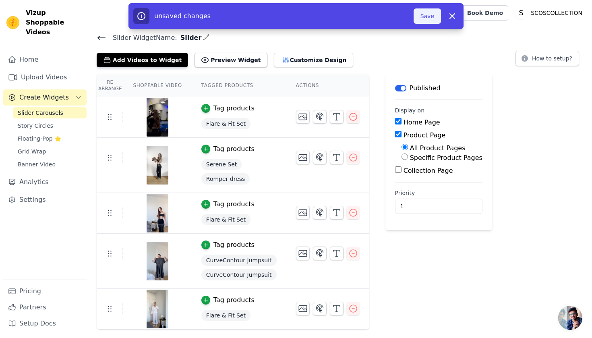
click at [424, 14] on button "Save" at bounding box center [426, 15] width 27 height 15
click at [425, 20] on button "Save" at bounding box center [426, 15] width 27 height 15
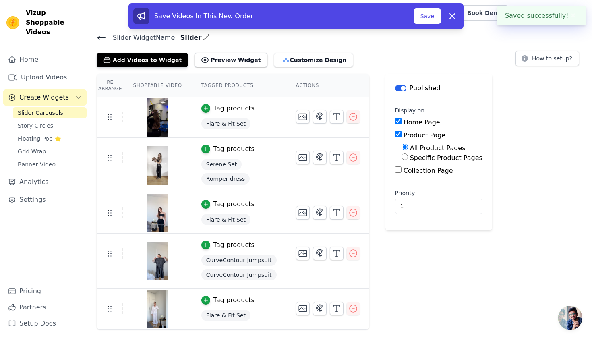
click at [425, 20] on button "Save" at bounding box center [426, 15] width 27 height 15
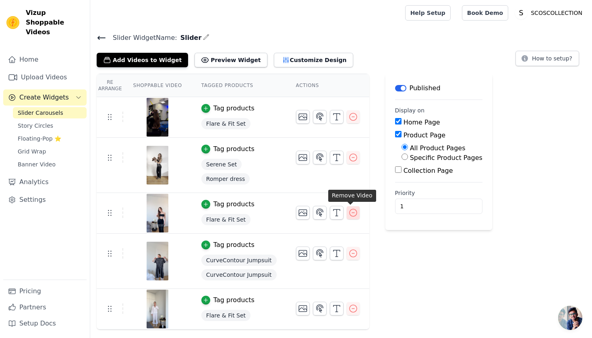
click at [350, 210] on icon "button" at bounding box center [353, 213] width 10 height 10
